Goal: Task Accomplishment & Management: Manage account settings

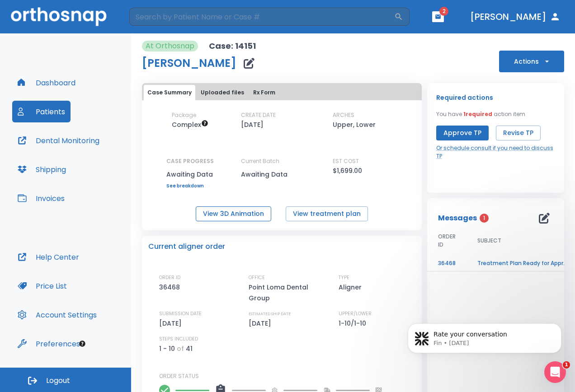
click at [227, 217] on button "View 3D Animation" at bounding box center [234, 214] width 76 height 15
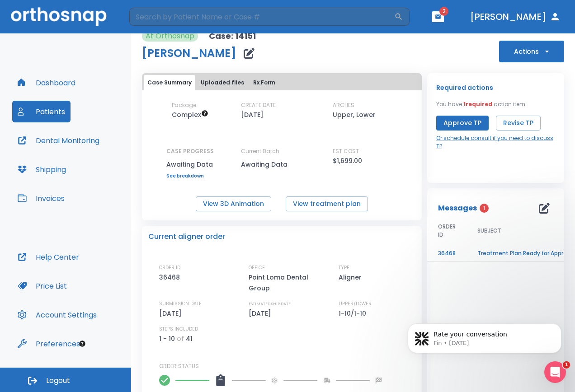
scroll to position [4, 0]
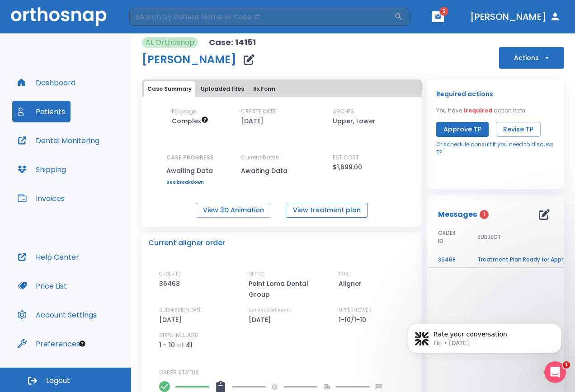
click at [331, 209] on button "View treatment plan" at bounding box center [327, 210] width 82 height 15
click at [463, 24] on header "​ 2 [PERSON_NAME]" at bounding box center [287, 16] width 575 height 33
click at [441, 19] on icon "button" at bounding box center [438, 17] width 6 height 6
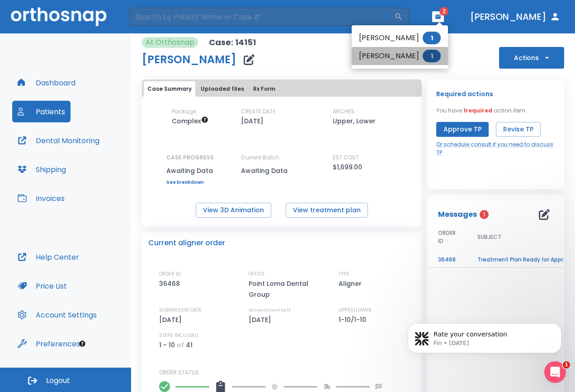
click at [385, 53] on li "[PERSON_NAME] 1" at bounding box center [400, 56] width 96 height 18
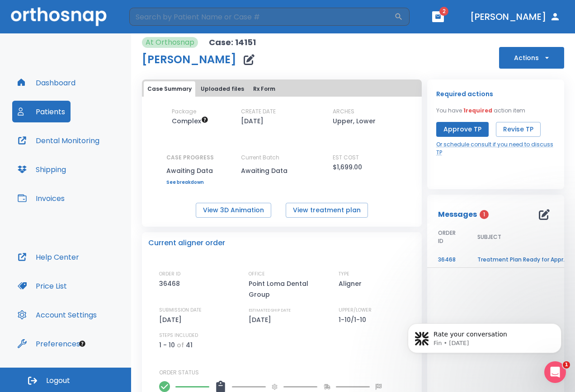
click at [461, 128] on button "Approve TP" at bounding box center [462, 129] width 52 height 15
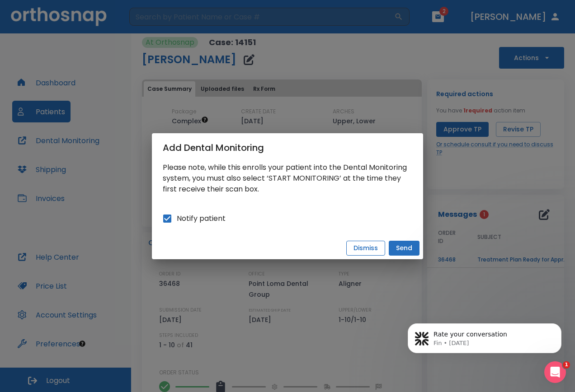
click at [370, 248] on button "Dismiss" at bounding box center [365, 248] width 39 height 15
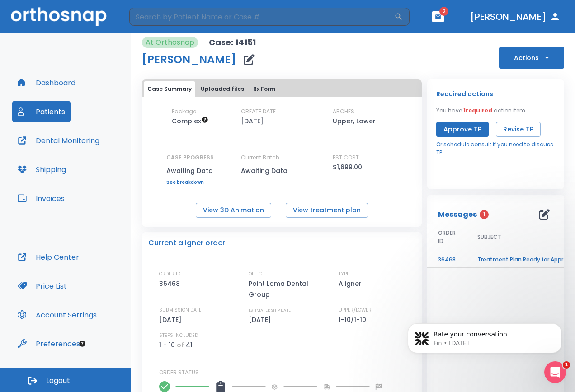
click at [449, 14] on span "2" at bounding box center [443, 11] width 9 height 9
click at [444, 21] on button "button" at bounding box center [438, 16] width 12 height 11
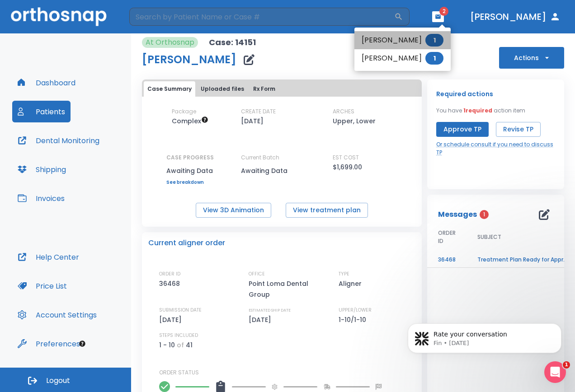
click at [395, 41] on li "[PERSON_NAME] Wine 1" at bounding box center [402, 40] width 96 height 18
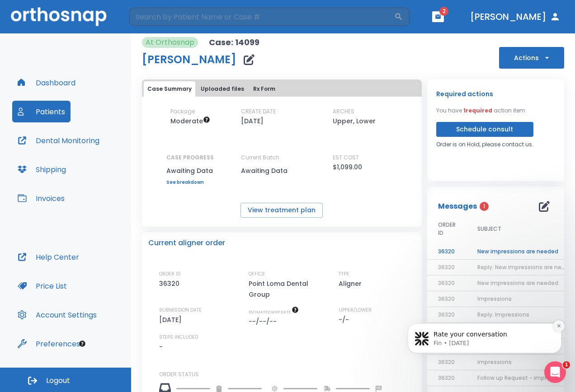
click at [559, 326] on icon "Dismiss notification" at bounding box center [559, 326] width 5 height 5
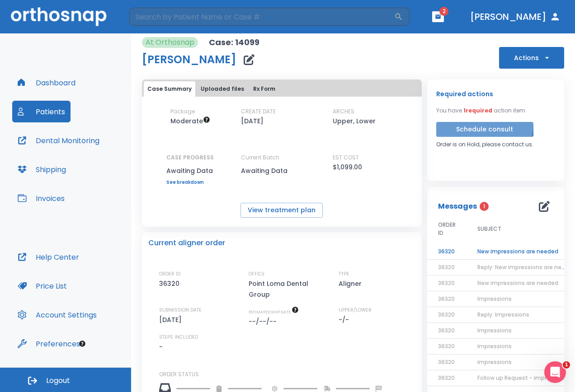
click at [474, 125] on button "Schedule consult" at bounding box center [484, 129] width 97 height 15
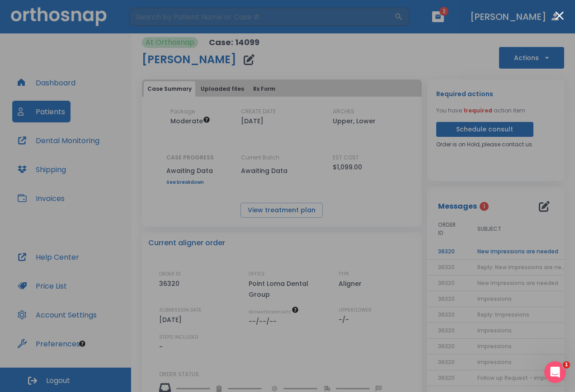
click at [401, 37] on div at bounding box center [287, 196] width 575 height 392
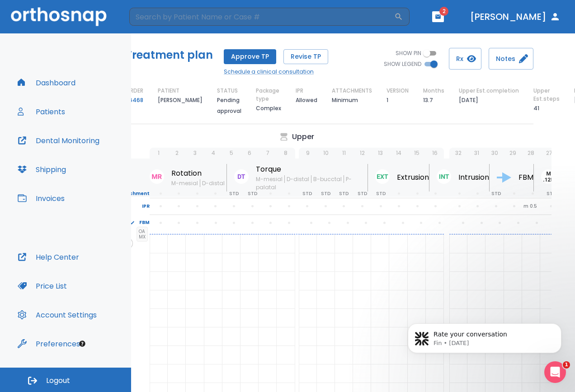
scroll to position [0, 15]
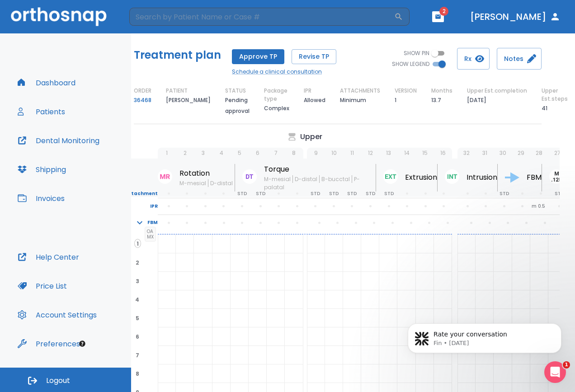
click at [264, 56] on button "Approve TP" at bounding box center [258, 56] width 52 height 15
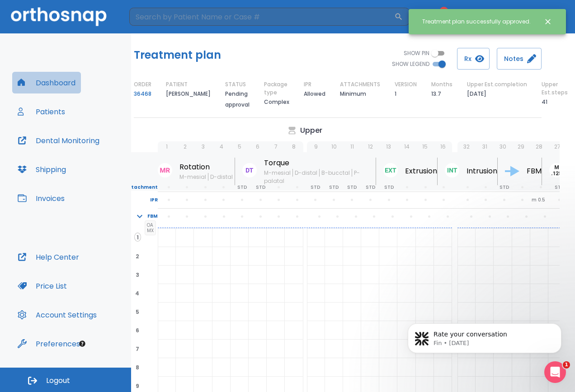
click at [60, 83] on button "Dashboard" at bounding box center [46, 83] width 69 height 22
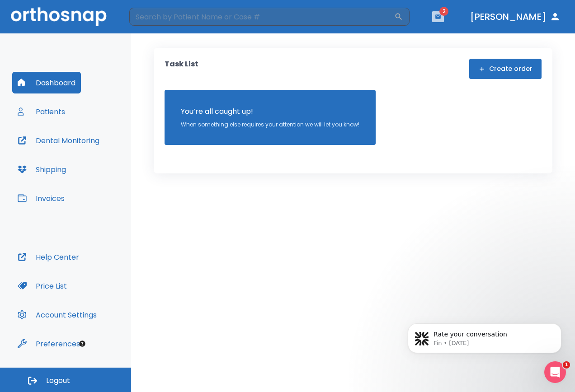
click at [441, 15] on icon "button" at bounding box center [437, 16] width 5 height 4
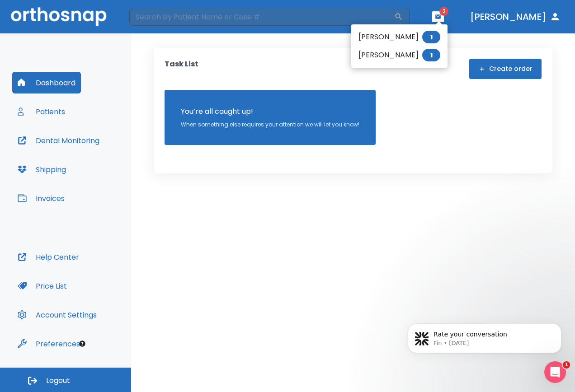
click at [405, 51] on li "[PERSON_NAME] 1" at bounding box center [399, 55] width 96 height 18
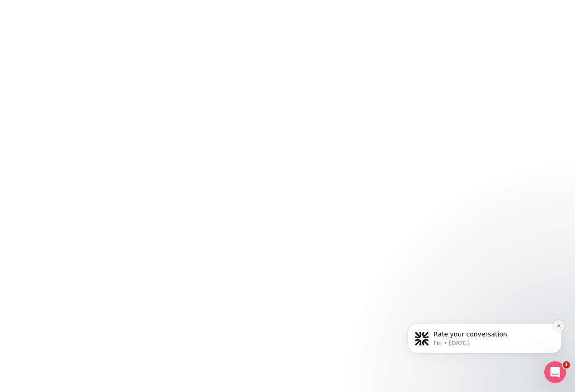
click at [561, 327] on icon "Dismiss notification" at bounding box center [559, 326] width 5 height 5
